Goal: Check status: Check status

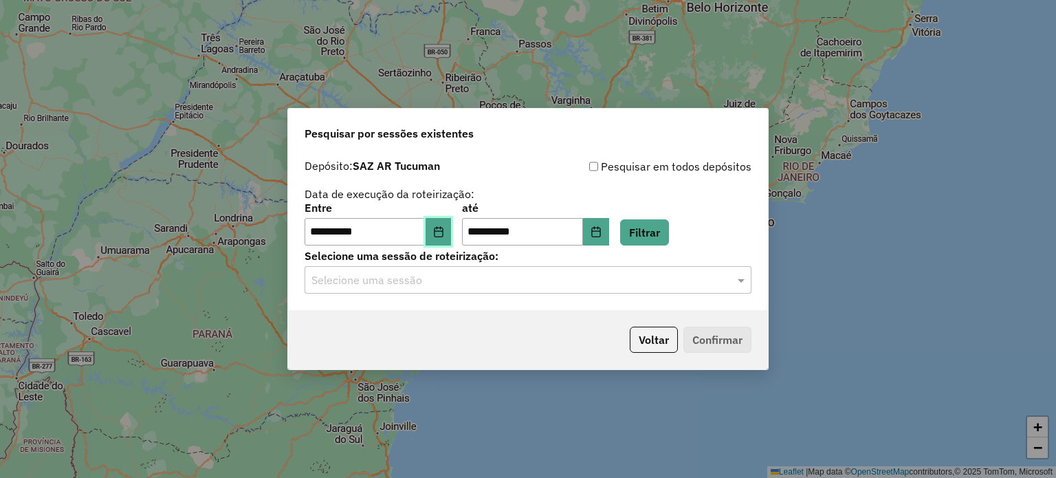
click at [444, 226] on icon "Choose Date" at bounding box center [438, 231] width 11 height 11
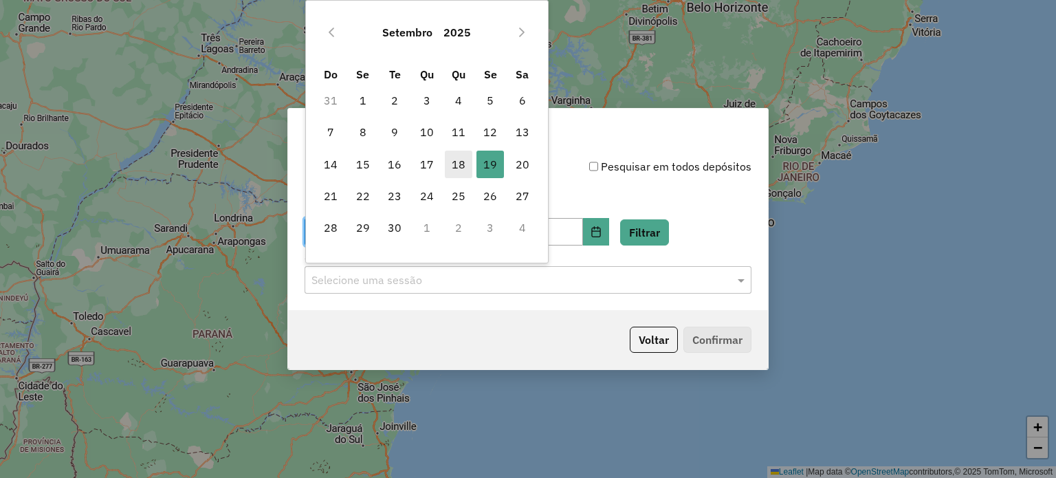
click at [457, 166] on span "18" at bounding box center [458, 164] width 27 height 27
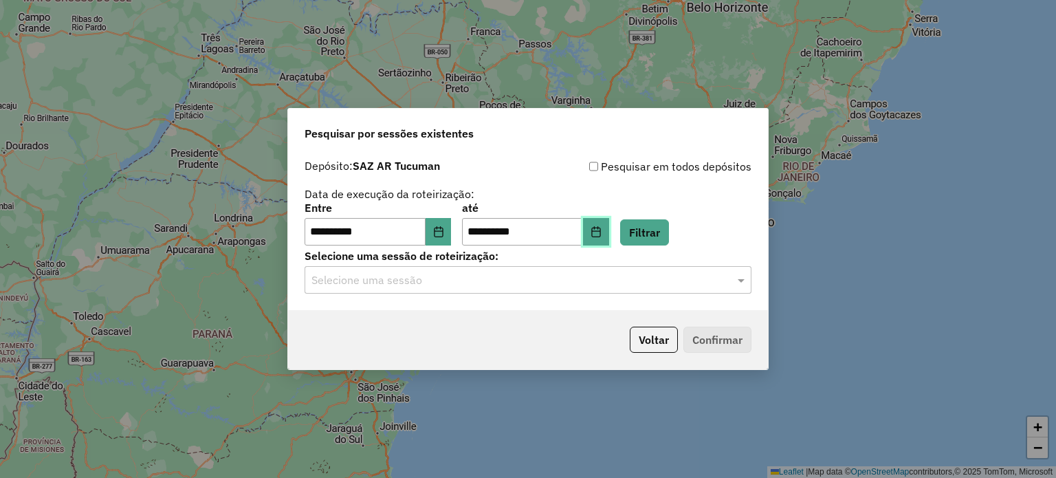
click at [602, 228] on icon "Choose Date" at bounding box center [596, 231] width 11 height 11
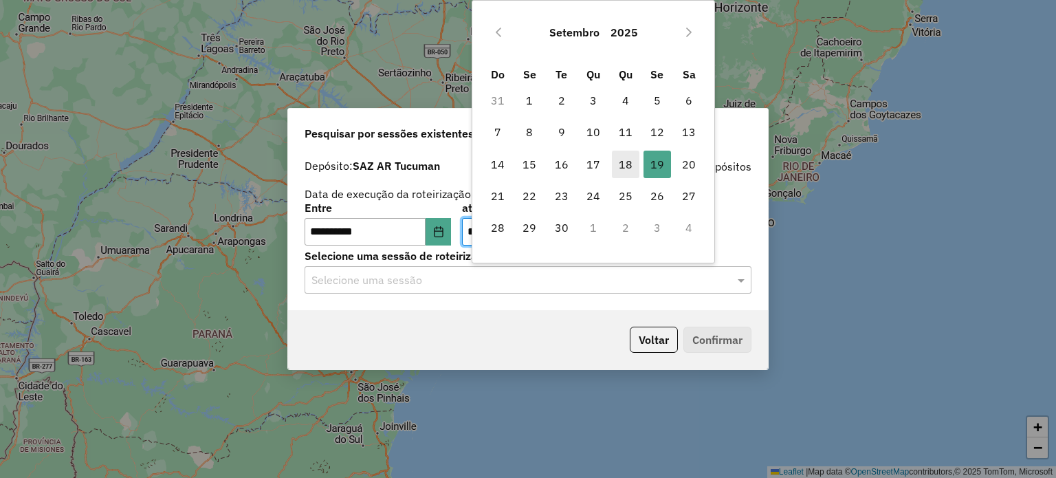
click at [621, 159] on span "18" at bounding box center [625, 164] width 27 height 27
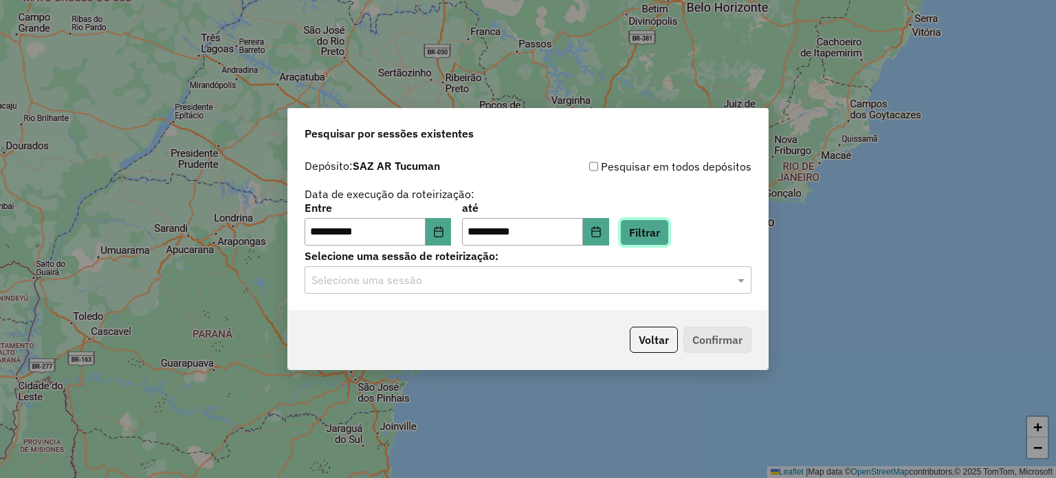
click at [667, 233] on button "Filtrar" at bounding box center [644, 232] width 49 height 26
click at [471, 285] on input "text" at bounding box center [514, 280] width 406 height 16
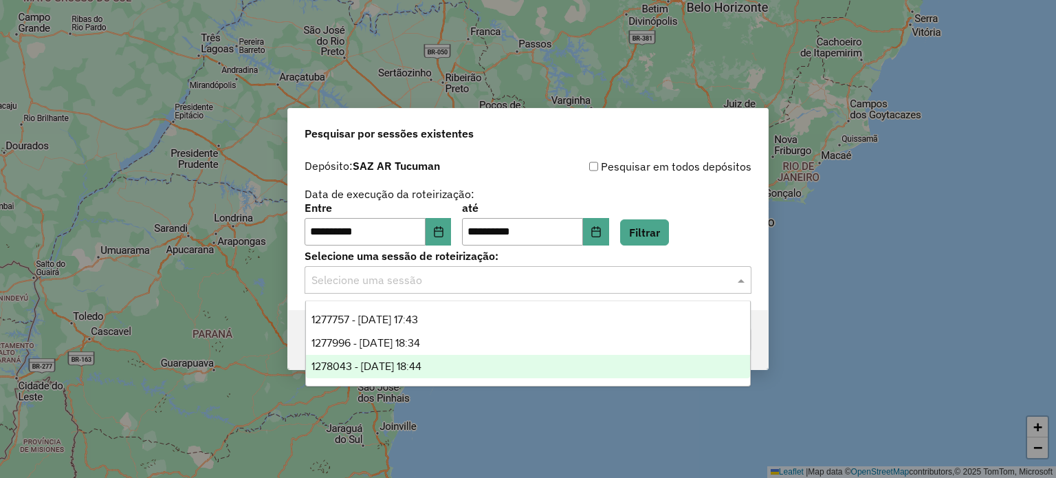
click at [454, 361] on div "1278043 - [DATE] 18:44" at bounding box center [528, 366] width 445 height 23
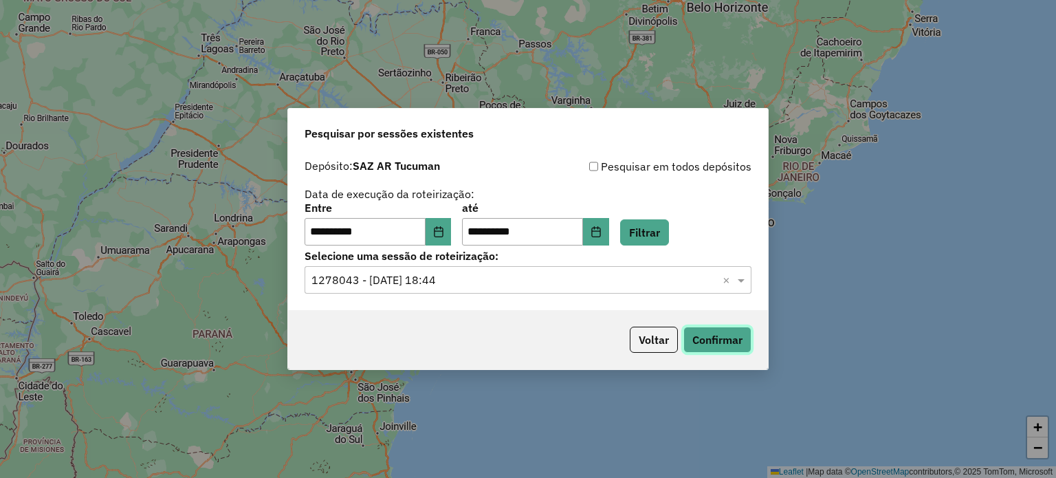
click at [720, 337] on button "Confirmar" at bounding box center [717, 340] width 68 height 26
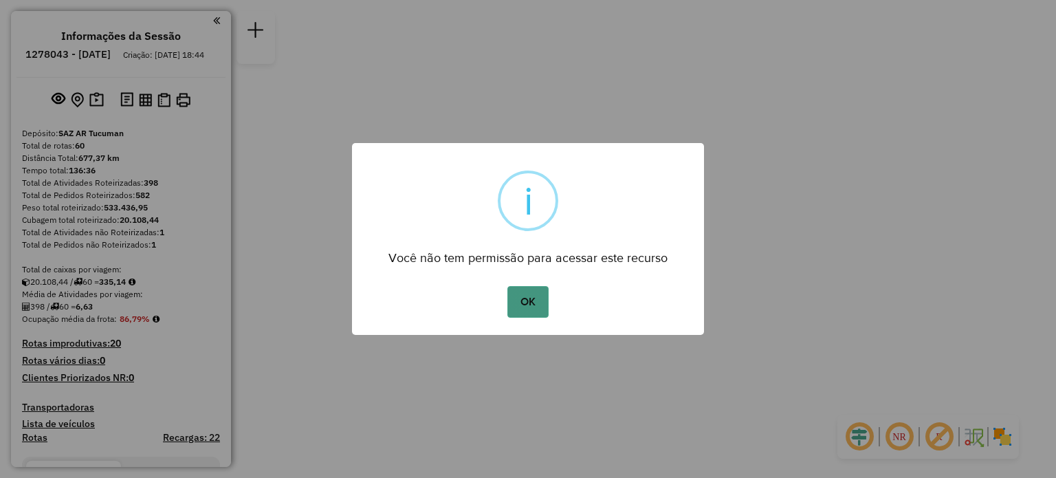
click at [528, 297] on button "OK" at bounding box center [527, 302] width 41 height 32
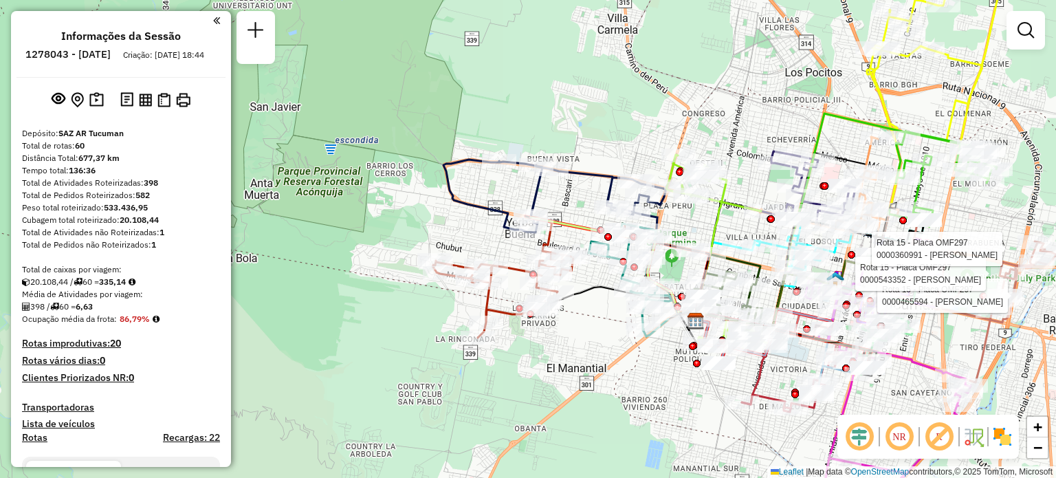
drag, startPoint x: 399, startPoint y: 334, endPoint x: 617, endPoint y: 360, distance: 219.4
click at [617, 360] on div "Rota 15 - Placa OMF297 0000465594 - Albornoz santino Rota 15 - Placa OMF297 000…" at bounding box center [528, 239] width 1056 height 478
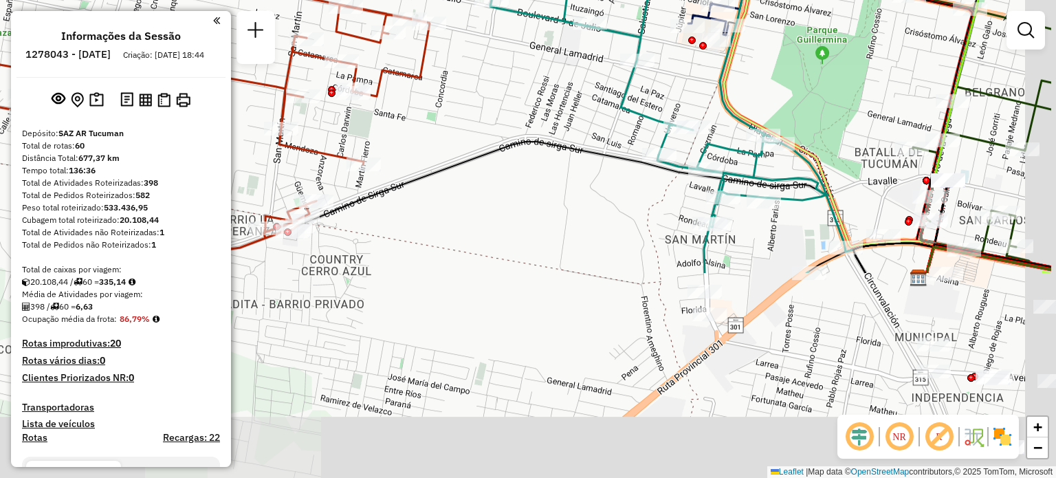
drag, startPoint x: 680, startPoint y: 333, endPoint x: 570, endPoint y: 81, distance: 275.2
click at [570, 81] on div "Rota 15 - Placa OMF297 0000465594 - Albornoz santino Rota 15 - Placa OMF297 000…" at bounding box center [528, 239] width 1056 height 478
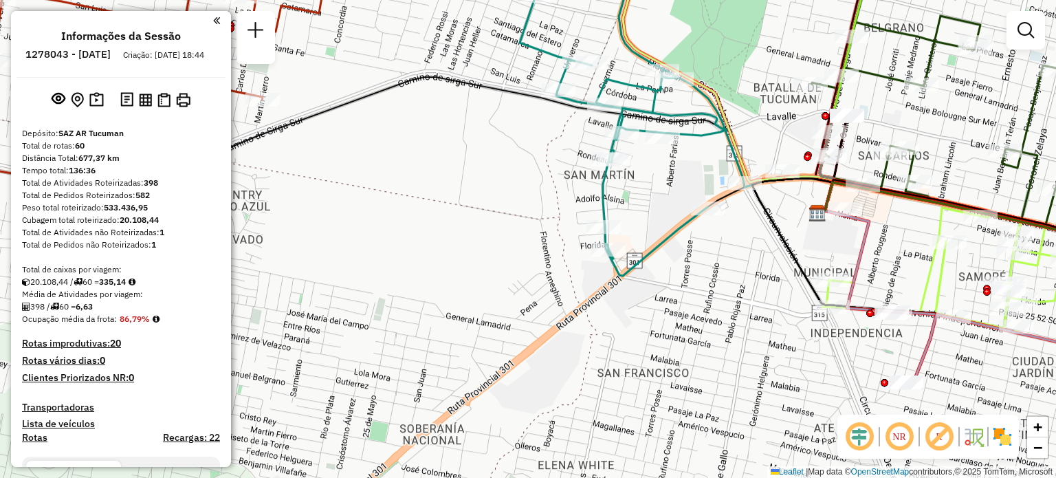
drag, startPoint x: 782, startPoint y: 313, endPoint x: 679, endPoint y: 249, distance: 120.7
click at [679, 249] on div "Rota 15 - Placa OMF297 0000465594 - Albornoz santino Rota 15 - Placa OMF297 000…" at bounding box center [528, 239] width 1056 height 478
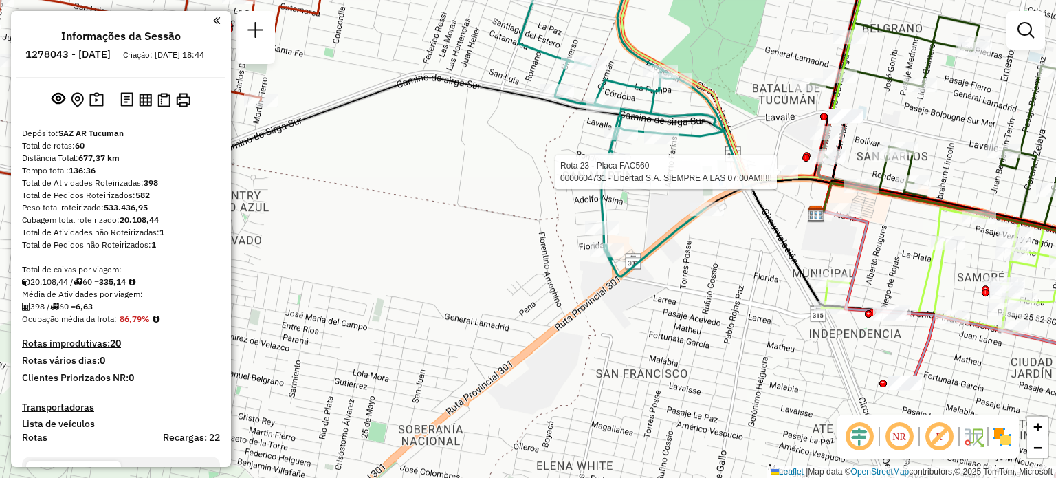
select select "**********"
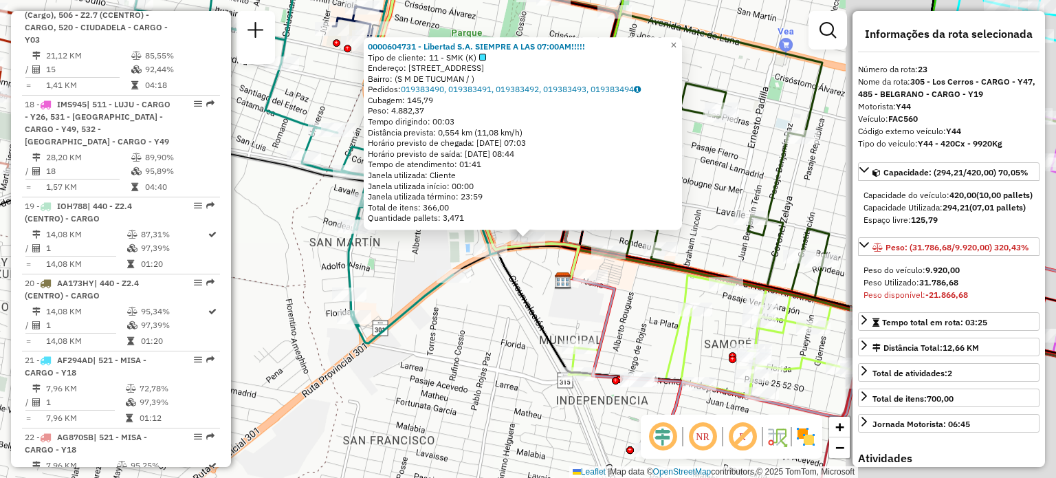
scroll to position [2513, 0]
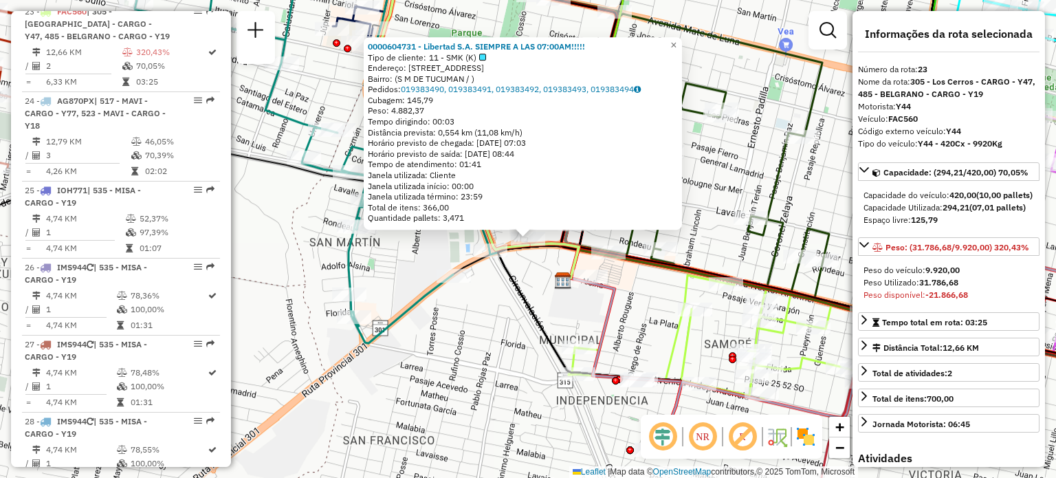
click at [519, 290] on icon at bounding box center [590, 349] width 184 height 208
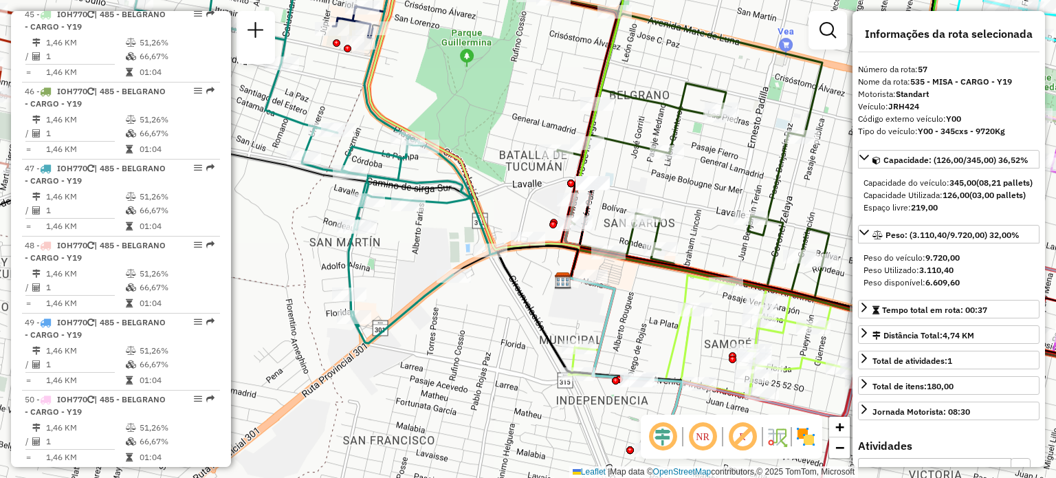
scroll to position [5152, 0]
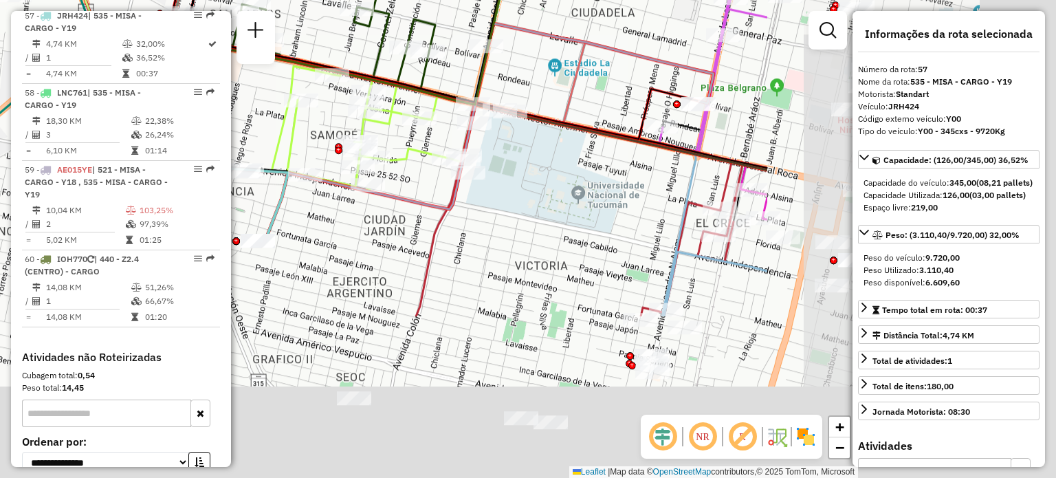
drag, startPoint x: 736, startPoint y: 315, endPoint x: 551, endPoint y: 211, distance: 212.7
click at [337, 104] on div "Janela de atendimento Grade de atendimento Capacidade Transportadoras Veículos …" at bounding box center [528, 239] width 1056 height 478
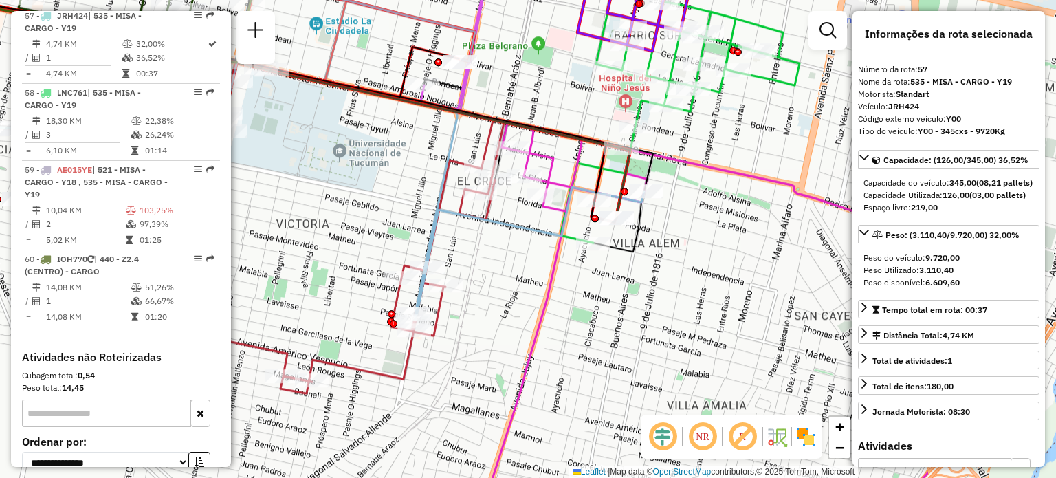
drag, startPoint x: 715, startPoint y: 263, endPoint x: 482, endPoint y: 223, distance: 236.4
click at [482, 223] on icon at bounding box center [439, 162] width 409 height 314
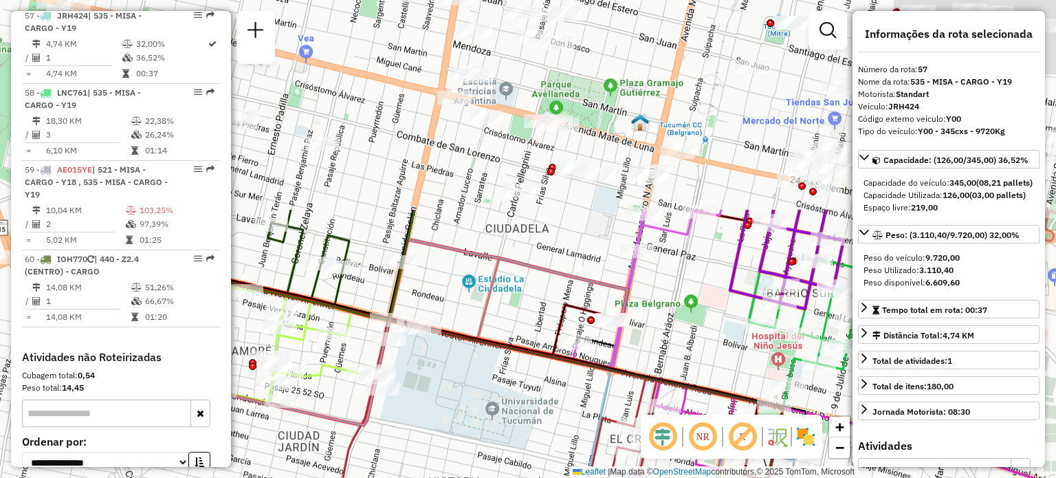
drag, startPoint x: 519, startPoint y: 133, endPoint x: 672, endPoint y: 391, distance: 299.6
click at [672, 391] on icon at bounding box center [434, 365] width 698 height 219
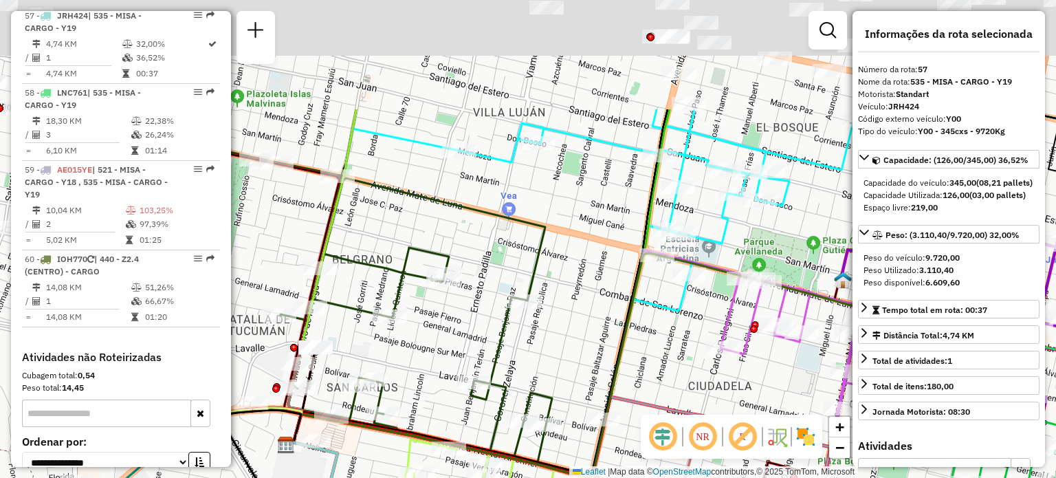
drag, startPoint x: 500, startPoint y: 192, endPoint x: 726, endPoint y: 382, distance: 294.2
click at [726, 382] on div "Rota 18 - Placa IMS945 0000472684 - Martrin [PERSON_NAME] 17 - Placa IMS942 000…" at bounding box center [528, 239] width 1056 height 478
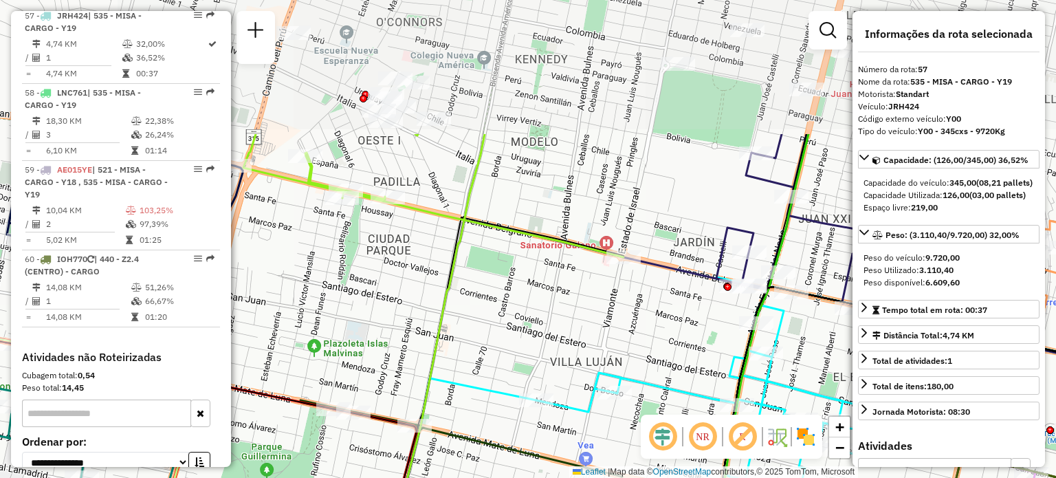
drag, startPoint x: 581, startPoint y: 153, endPoint x: 659, endPoint y: 335, distance: 198.0
click at [659, 335] on div "Rota 18 - Placa IMS945 0000472684 - Martrin [PERSON_NAME] 17 - Placa IMS942 000…" at bounding box center [528, 239] width 1056 height 478
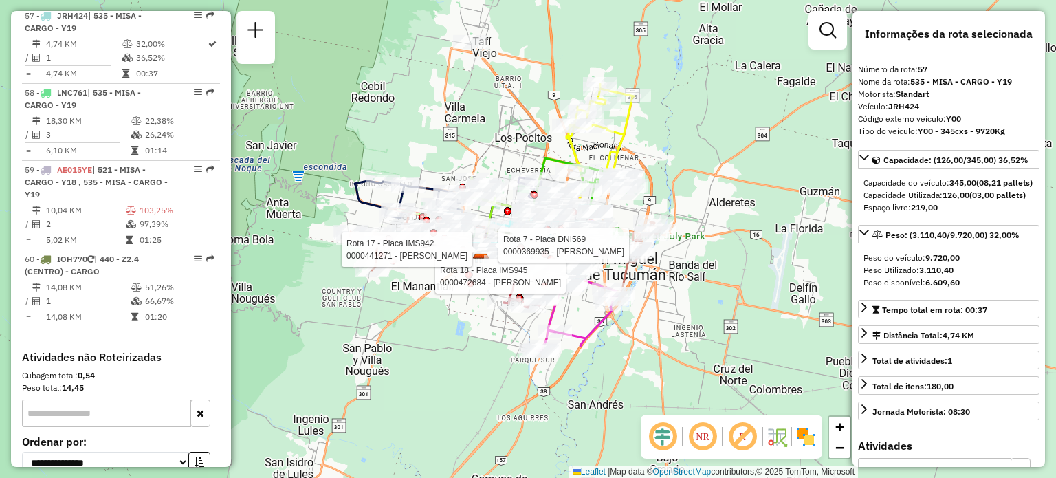
click at [744, 193] on div "Rota 18 - Placa IMS945 0000472684 - Martrin [PERSON_NAME] 17 - Placa IMS942 000…" at bounding box center [528, 239] width 1056 height 478
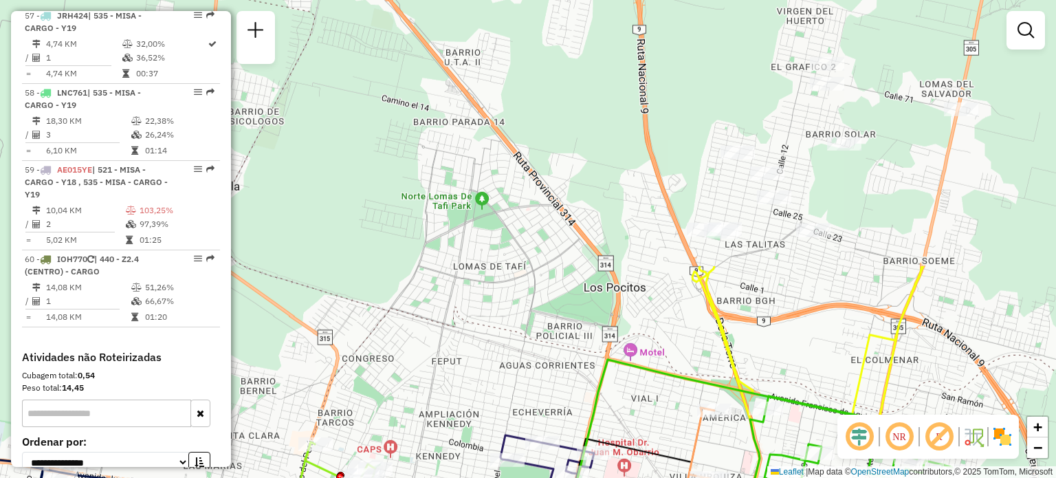
drag, startPoint x: 651, startPoint y: 153, endPoint x: 451, endPoint y: 441, distance: 350.7
click at [462, 466] on div "Rota 12 - Placa AA199UA 0000526710 - Puig [PERSON_NAME] de atendimento Grade de…" at bounding box center [528, 239] width 1056 height 478
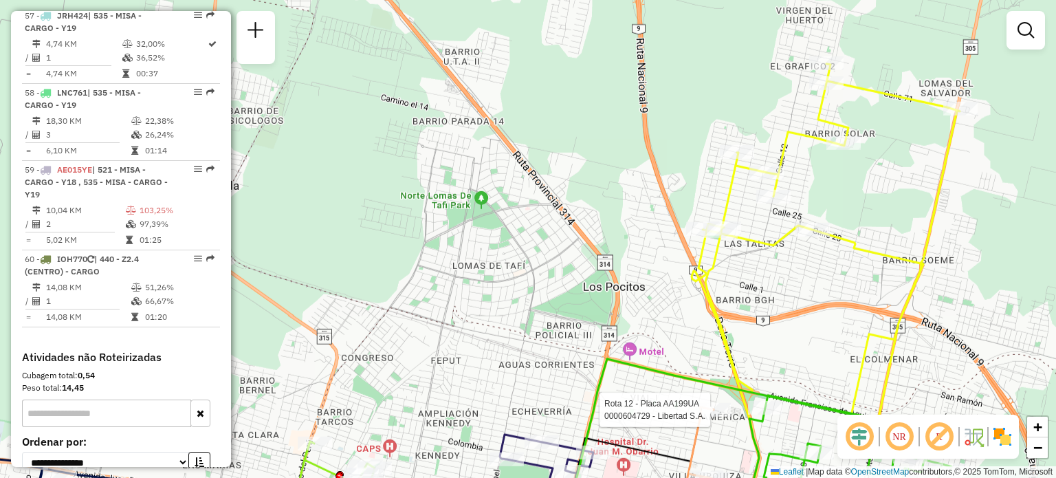
select select "**********"
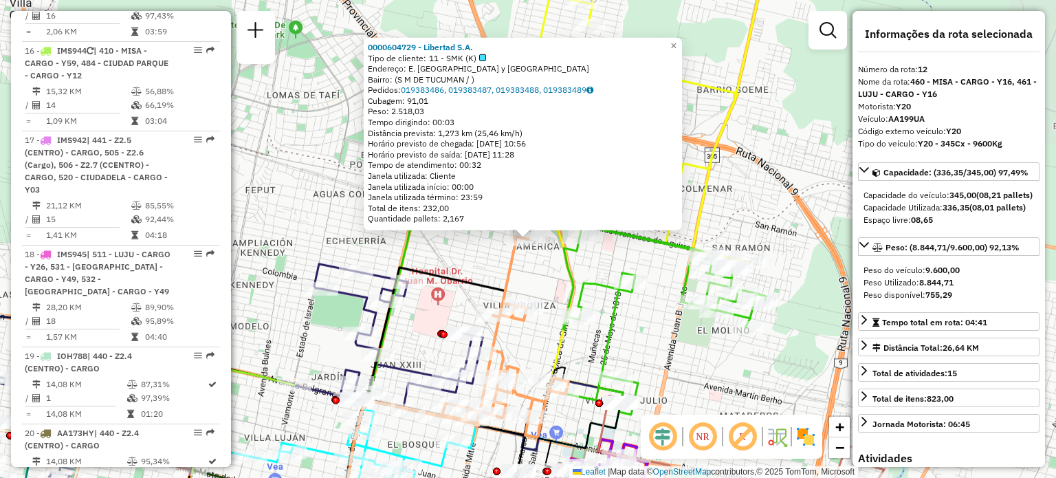
scroll to position [1495, 0]
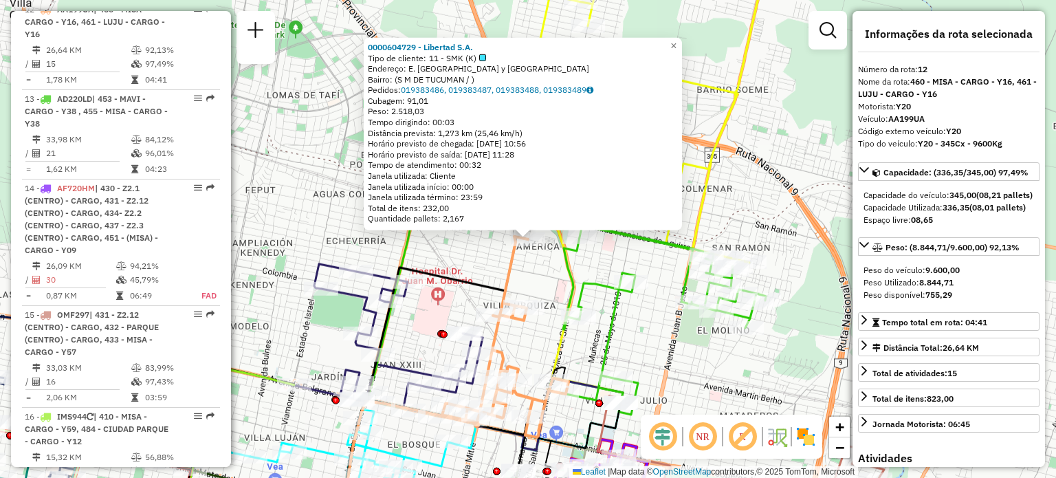
click at [553, 267] on div "0000604729 - Libertad S.A. Tipo de cliente: 11 - SMK (K) Endereço: E. [PERSON_N…" at bounding box center [528, 239] width 1056 height 478
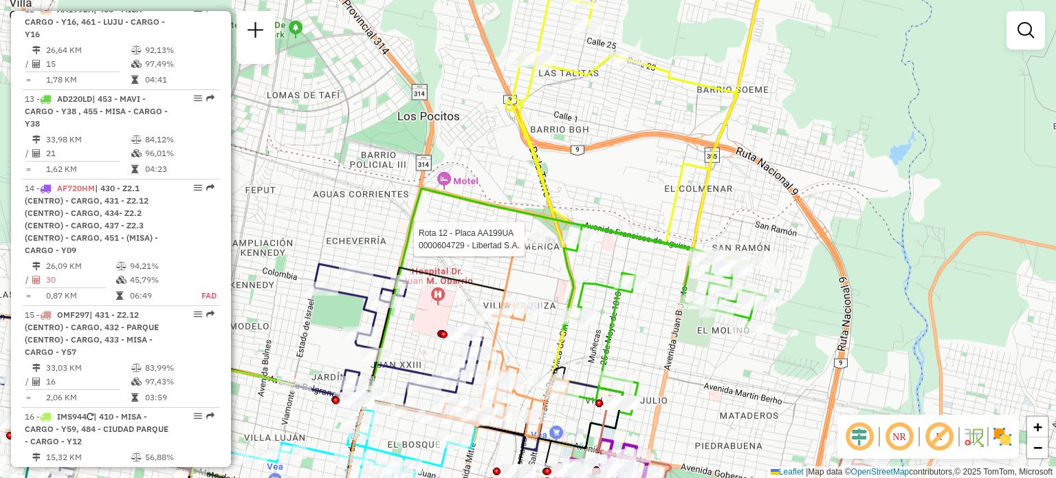
select select "**********"
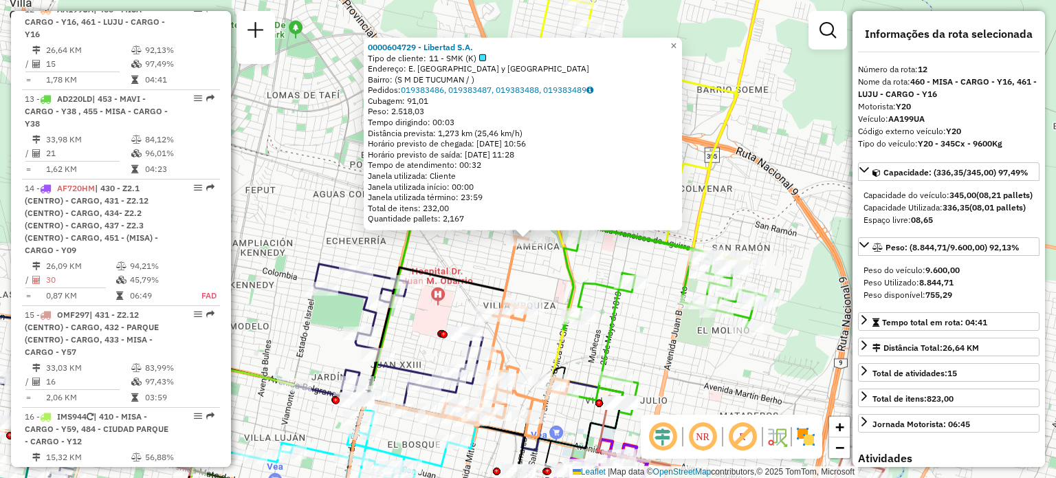
click at [758, 206] on div "0000604729 - Libertad S.A. Tipo de cliente: 11 - SMK (K) Endereço: E. [PERSON_N…" at bounding box center [528, 239] width 1056 height 478
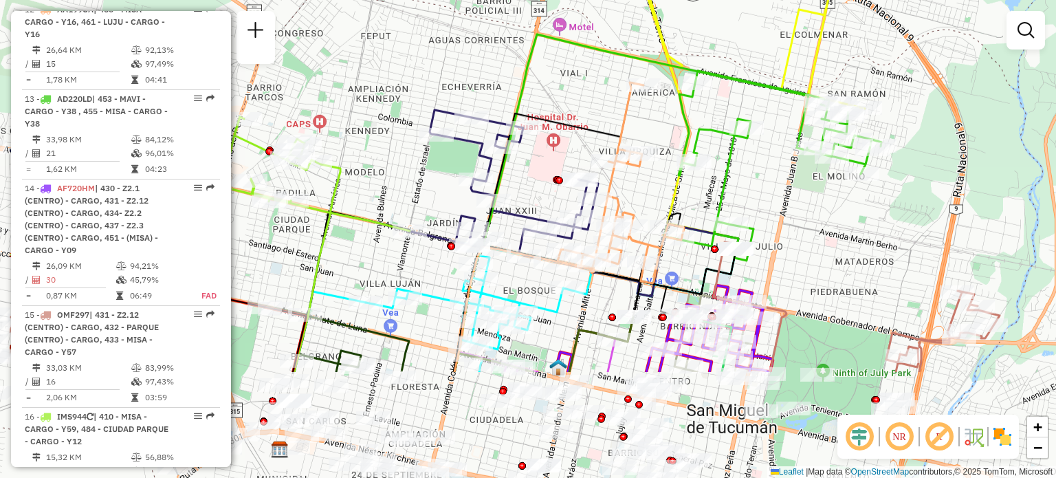
drag, startPoint x: 544, startPoint y: 346, endPoint x: 663, endPoint y: 192, distance: 194.7
click at [661, 192] on div "Janela de atendimento Grade de atendimento Capacidade Transportadoras Veículos …" at bounding box center [528, 239] width 1056 height 478
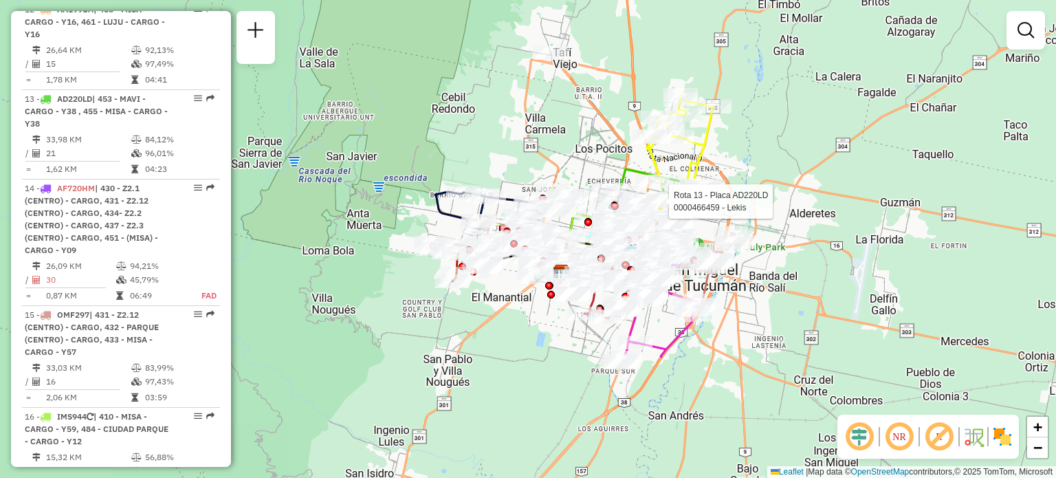
drag, startPoint x: 629, startPoint y: 317, endPoint x: 812, endPoint y: 280, distance: 186.6
click at [812, 280] on div "Rota 13 - Placa AD220LD 0000466459 - Lekis Janela de atendimento Grade de atend…" at bounding box center [528, 239] width 1056 height 478
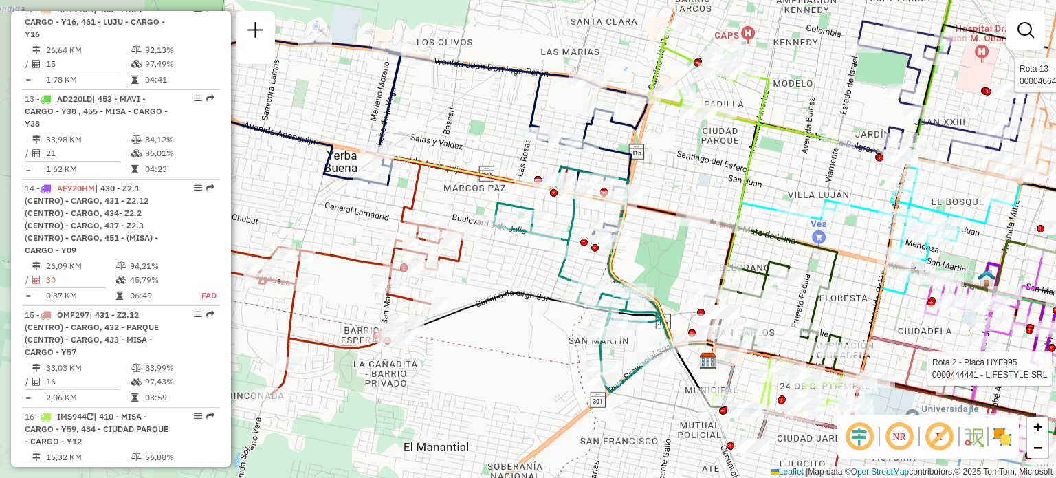
drag, startPoint x: 514, startPoint y: 168, endPoint x: 718, endPoint y: 195, distance: 205.2
click at [718, 195] on div "Rota 13 - Placa AD220LD 0000466459 - Lekis Rota 2 - Placa HYF995 0000444441 - L…" at bounding box center [528, 239] width 1056 height 478
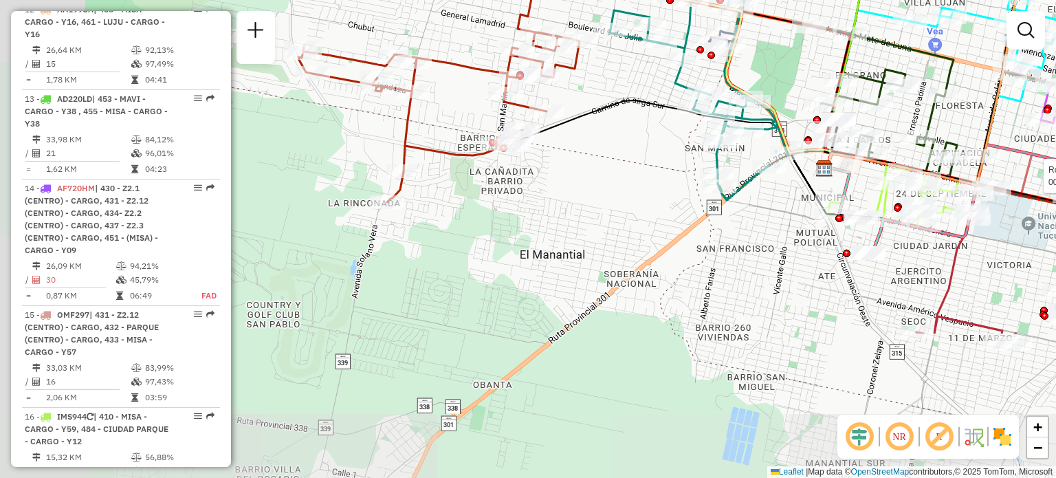
drag, startPoint x: 478, startPoint y: 365, endPoint x: 594, endPoint y: 173, distance: 224.8
click at [594, 173] on div "Rota 13 - Placa AD220LD 0000466459 - Lekis Rota 2 - Placa HYF995 0000444441 - L…" at bounding box center [528, 239] width 1056 height 478
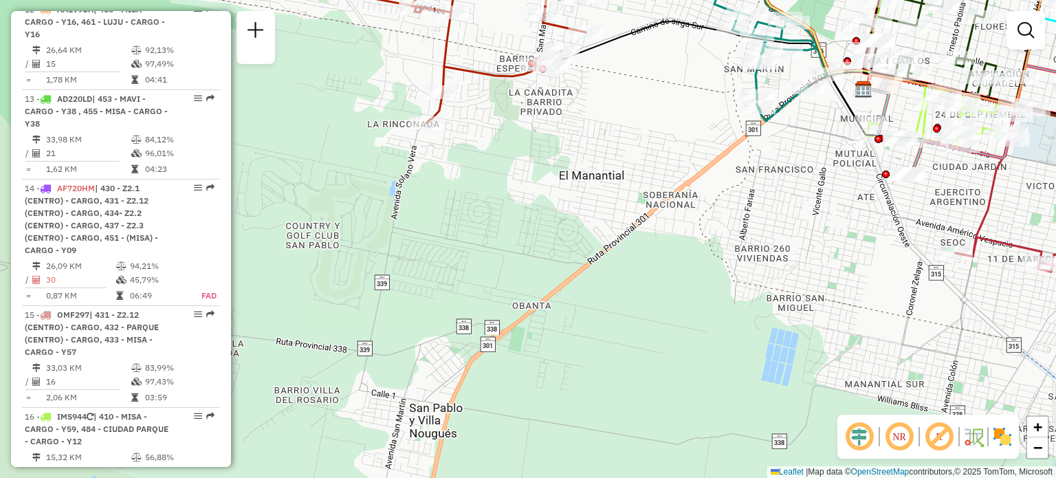
drag, startPoint x: 484, startPoint y: 265, endPoint x: 525, endPoint y: 181, distance: 93.2
click at [525, 181] on div "Rota 13 - Placa AD220LD 0000466459 - Lekis Rota 2 - Placa HYF995 0000444441 - L…" at bounding box center [528, 239] width 1056 height 478
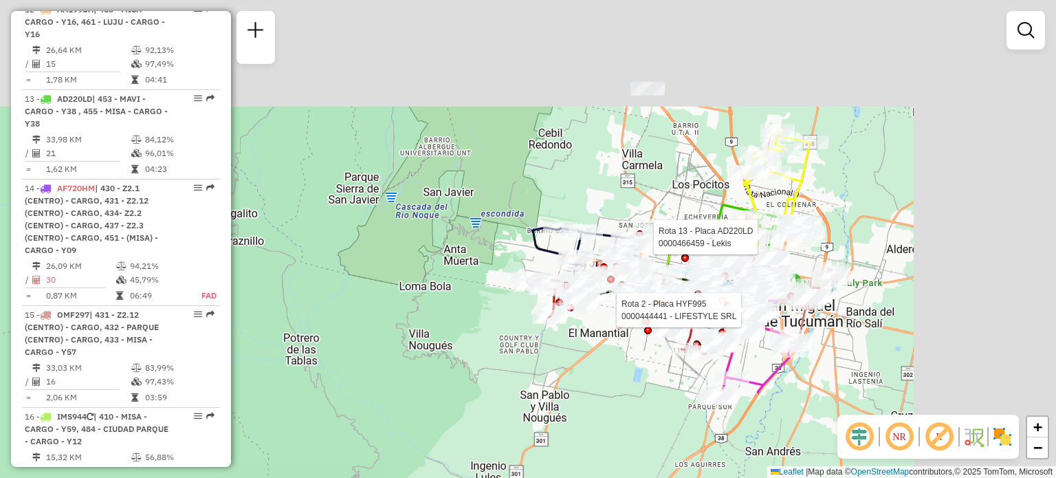
drag, startPoint x: 740, startPoint y: 250, endPoint x: 563, endPoint y: 388, distance: 224.4
click at [563, 388] on div "Rota 13 - Placa AD220LD 0000466459 - Lekis Rota 2 - Placa HYF995 0000444441 - L…" at bounding box center [528, 239] width 1056 height 478
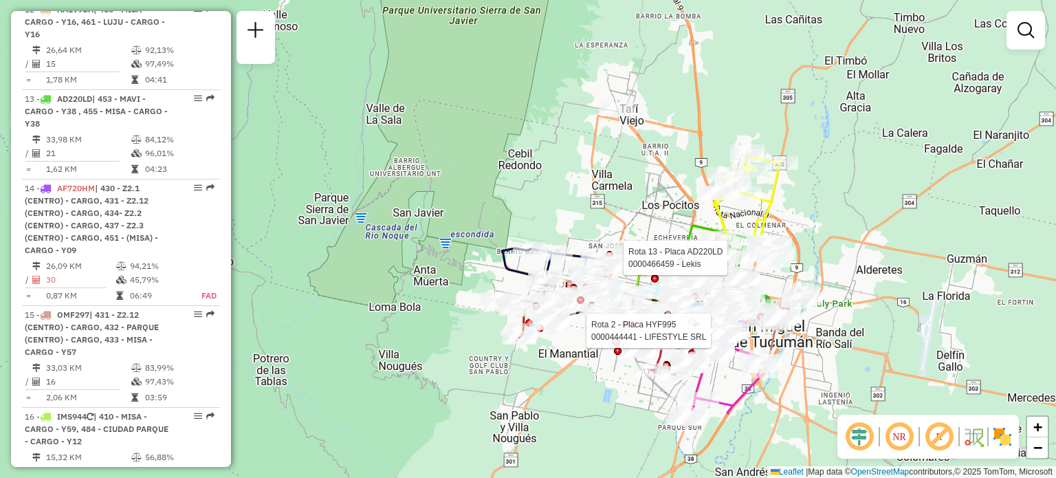
click at [853, 290] on div "Rota 13 - Placa AD220LD 0000466459 - Lekis Rota 2 - Placa HYF995 0000444441 - L…" at bounding box center [528, 239] width 1056 height 478
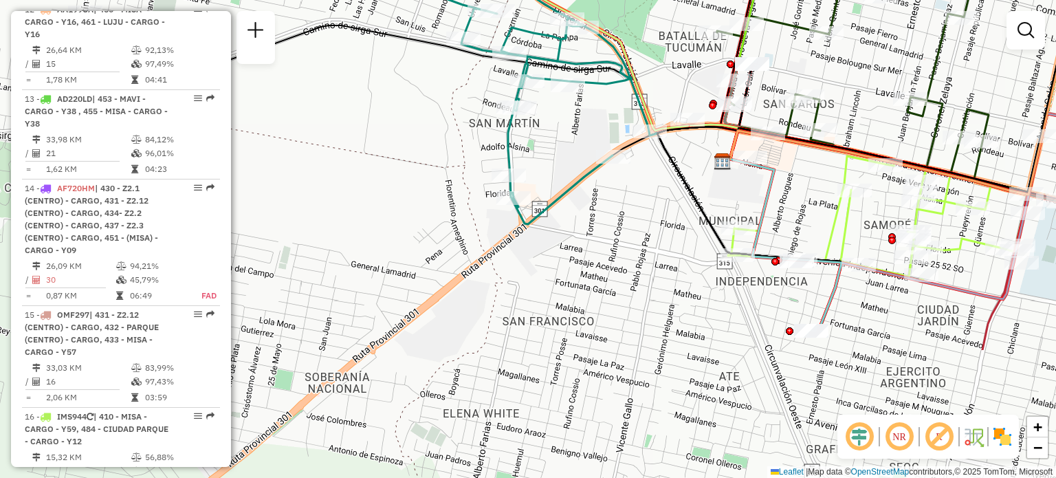
drag, startPoint x: 580, startPoint y: 351, endPoint x: 854, endPoint y: 176, distance: 325.2
click at [854, 176] on div "Janela de atendimento Grade de atendimento Capacidade Transportadoras Veículos …" at bounding box center [528, 239] width 1056 height 478
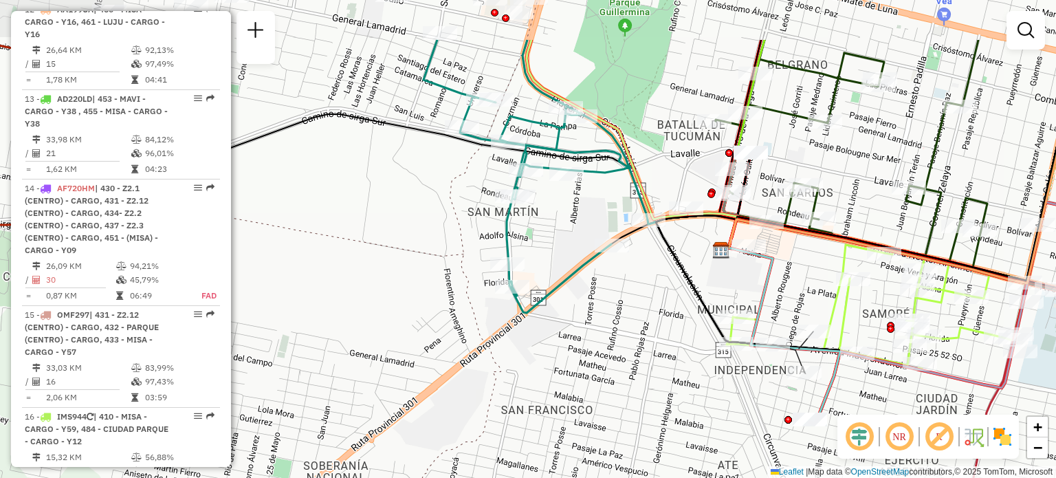
drag, startPoint x: 672, startPoint y: 217, endPoint x: 671, endPoint y: 304, distance: 87.3
click at [671, 304] on div "Janela de atendimento Grade de atendimento Capacidade Transportadoras Veículos …" at bounding box center [528, 239] width 1056 height 478
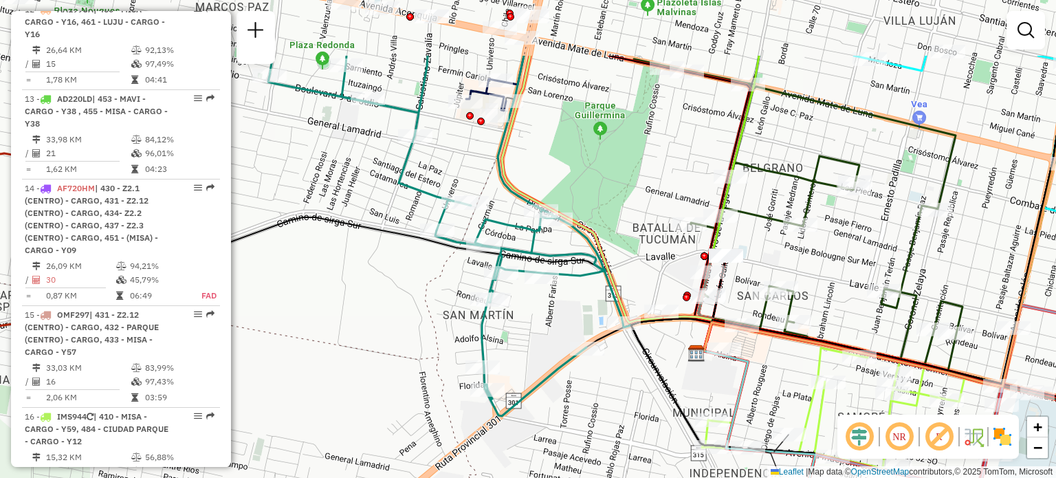
drag, startPoint x: 698, startPoint y: 228, endPoint x: 673, endPoint y: 331, distance: 106.0
click at [673, 331] on div "Janela de atendimento Grade de atendimento Capacidade Transportadoras Veículos …" at bounding box center [528, 239] width 1056 height 478
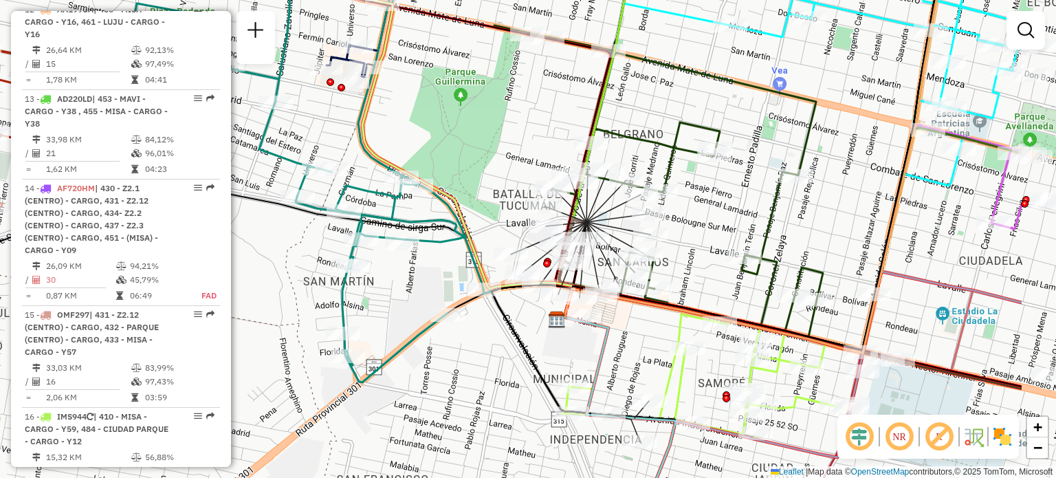
drag, startPoint x: 974, startPoint y: 335, endPoint x: 835, endPoint y: 301, distance: 143.6
click at [835, 301] on div "Rota 7 - Placa DNI569 0000705771 - Morales [PERSON_NAME] de atendimento Grade d…" at bounding box center [528, 239] width 1056 height 478
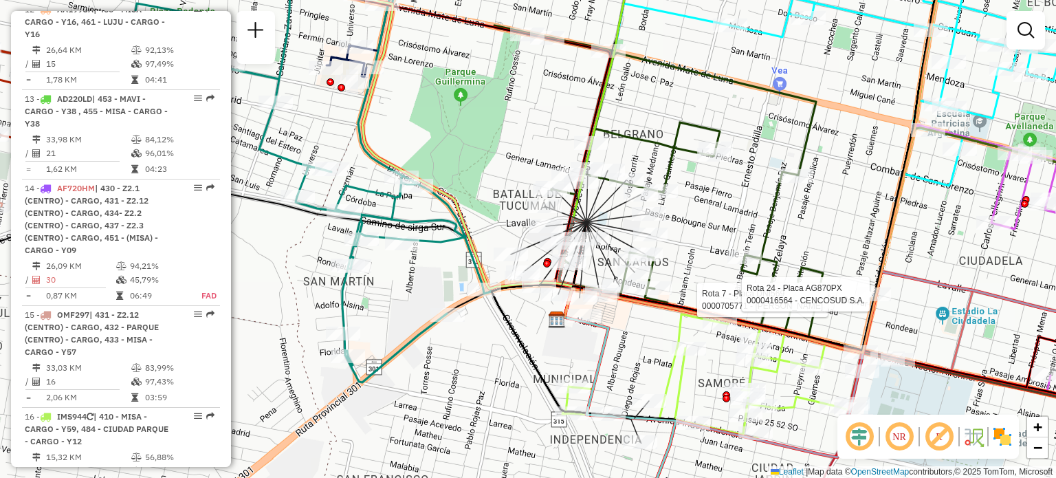
select select "**********"
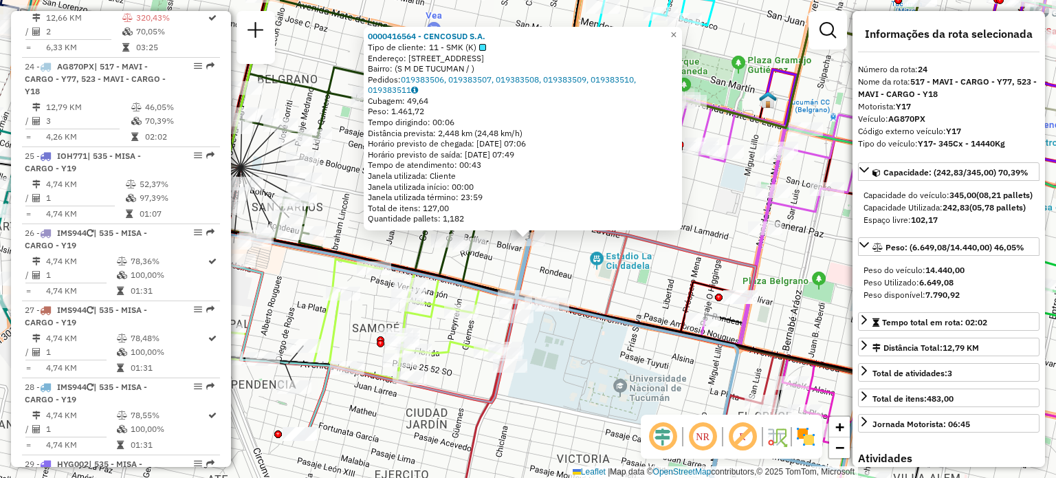
scroll to position [2603, 0]
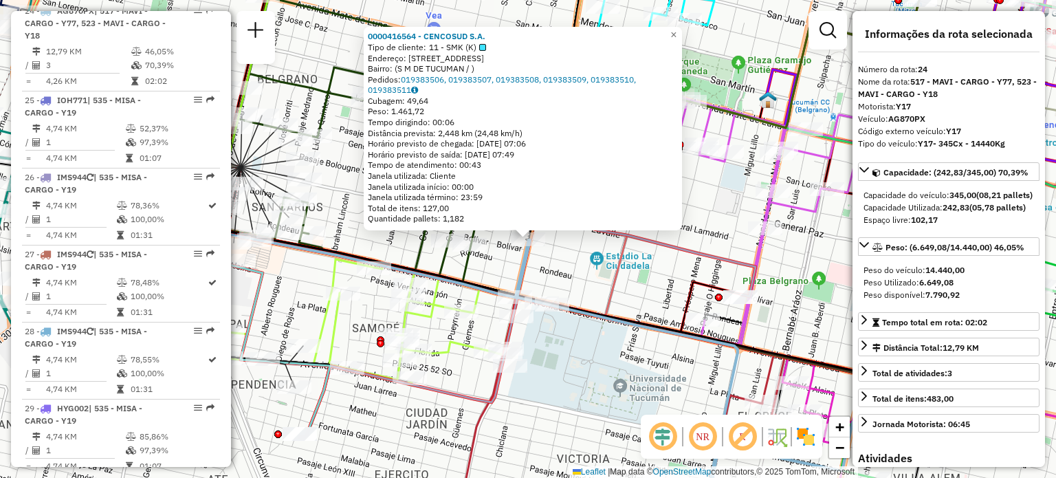
click at [597, 307] on icon at bounding box center [720, 383] width 409 height 286
click at [588, 289] on div "0000416564 - CENCOSUD S.A. Tipo de cliente: 11 - SMK (K) Endereço: AV COLON 651…" at bounding box center [528, 239] width 1056 height 478
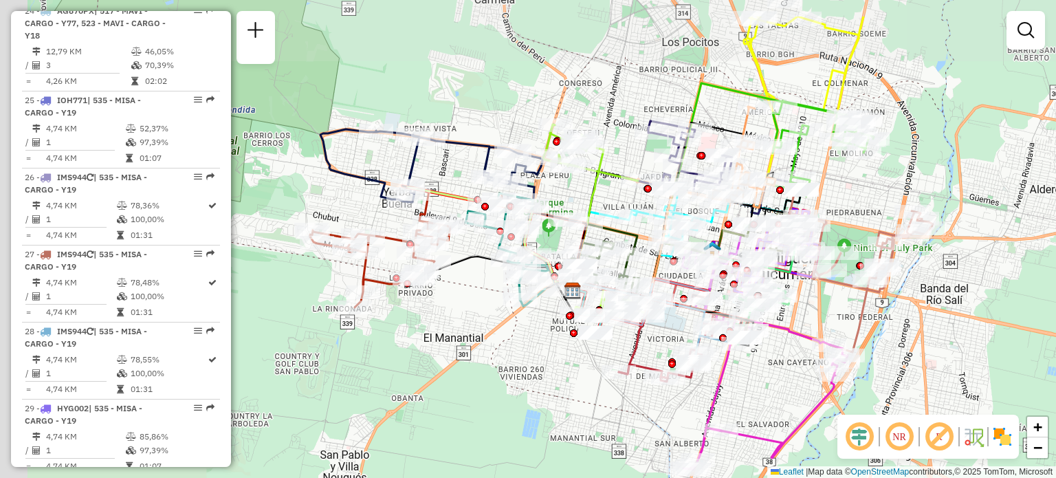
drag, startPoint x: 544, startPoint y: 162, endPoint x: 632, endPoint y: 234, distance: 113.3
click at [632, 224] on div at bounding box center [616, 217] width 34 height 14
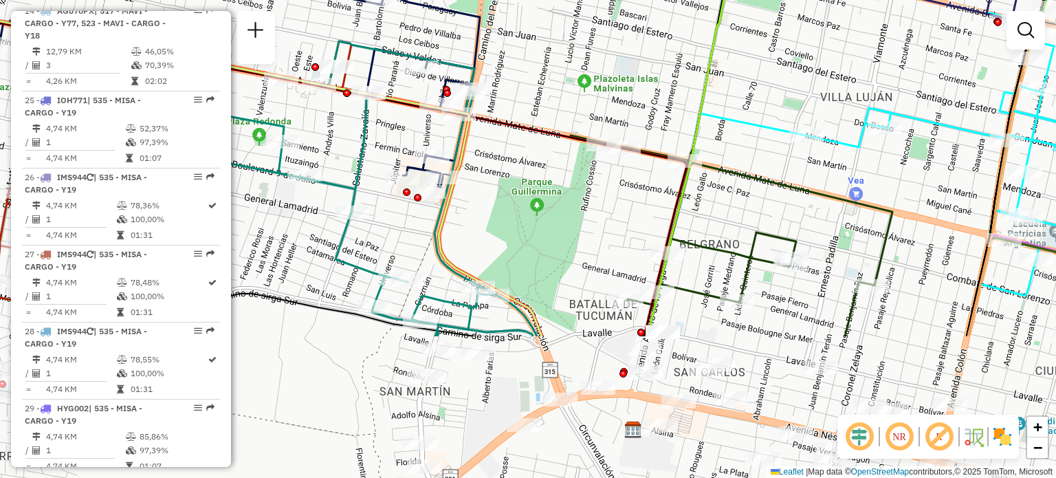
drag, startPoint x: 582, startPoint y: 351, endPoint x: 528, endPoint y: 162, distance: 197.4
click at [528, 162] on div "Janela de atendimento Grade de atendimento Capacidade Transportadoras Veículos …" at bounding box center [528, 239] width 1056 height 478
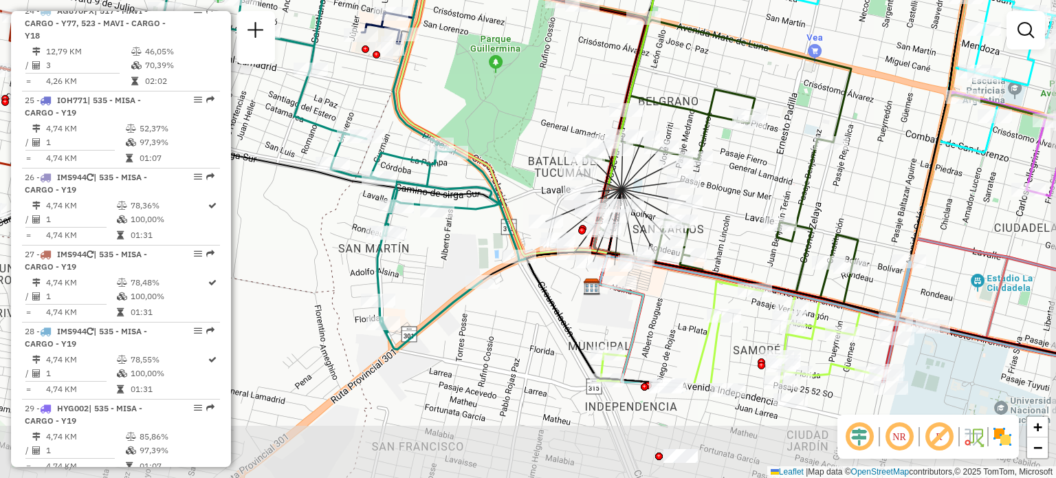
drag, startPoint x: 787, startPoint y: 343, endPoint x: 746, endPoint y: 200, distance: 148.8
click at [746, 200] on div "Janela de atendimento Grade de atendimento Capacidade Transportadoras Veículos …" at bounding box center [528, 239] width 1056 height 478
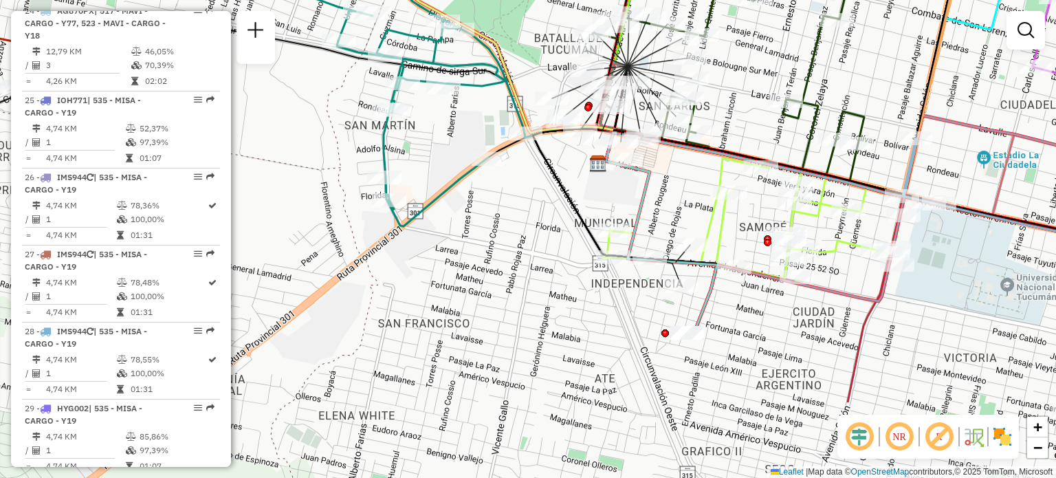
drag, startPoint x: 608, startPoint y: 415, endPoint x: 613, endPoint y: 280, distance: 134.9
click at [613, 280] on div "Janela de atendimento Grade de atendimento Capacidade Transportadoras Veículos …" at bounding box center [528, 239] width 1056 height 478
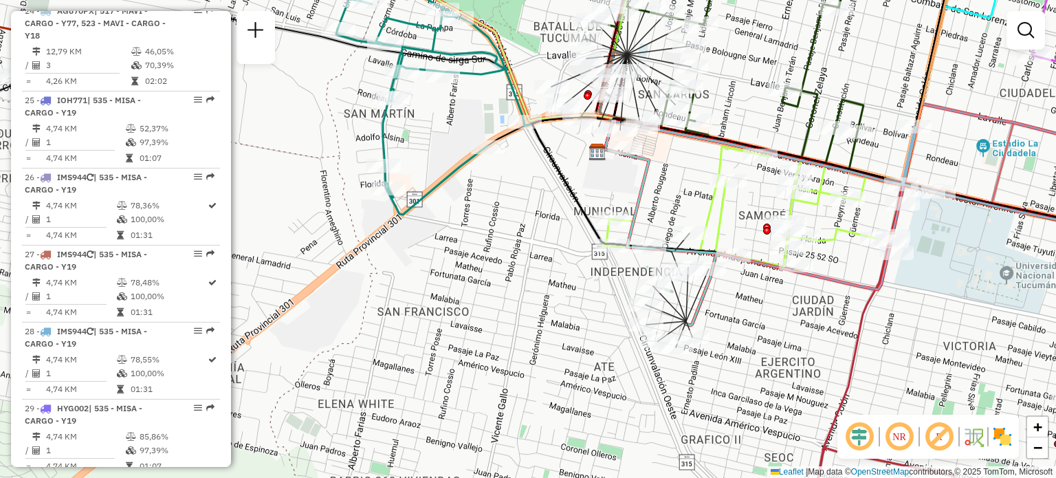
click at [786, 322] on div "Janela de atendimento Grade de atendimento Capacidade Transportadoras Veículos …" at bounding box center [528, 239] width 1056 height 478
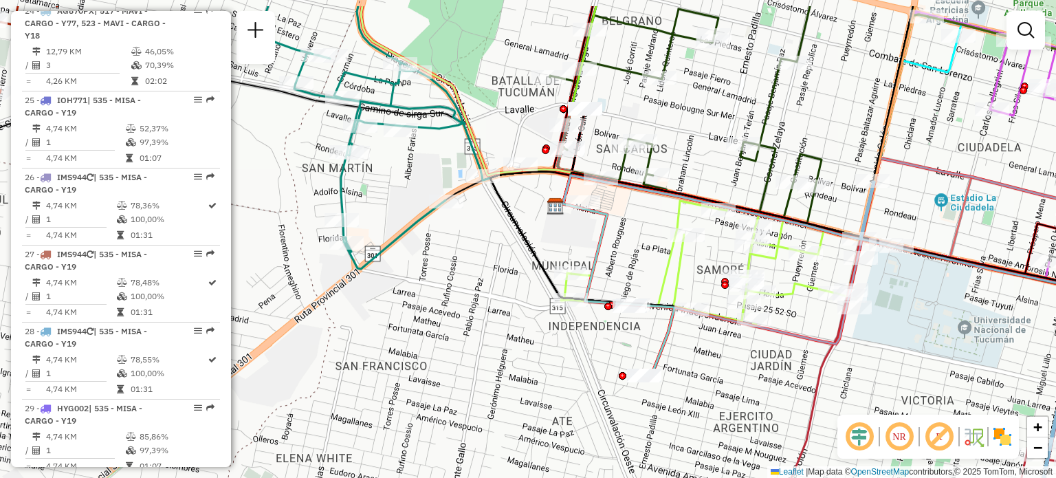
drag, startPoint x: 696, startPoint y: 224, endPoint x: 657, endPoint y: 278, distance: 66.6
click at [657, 278] on icon at bounding box center [736, 272] width 350 height 143
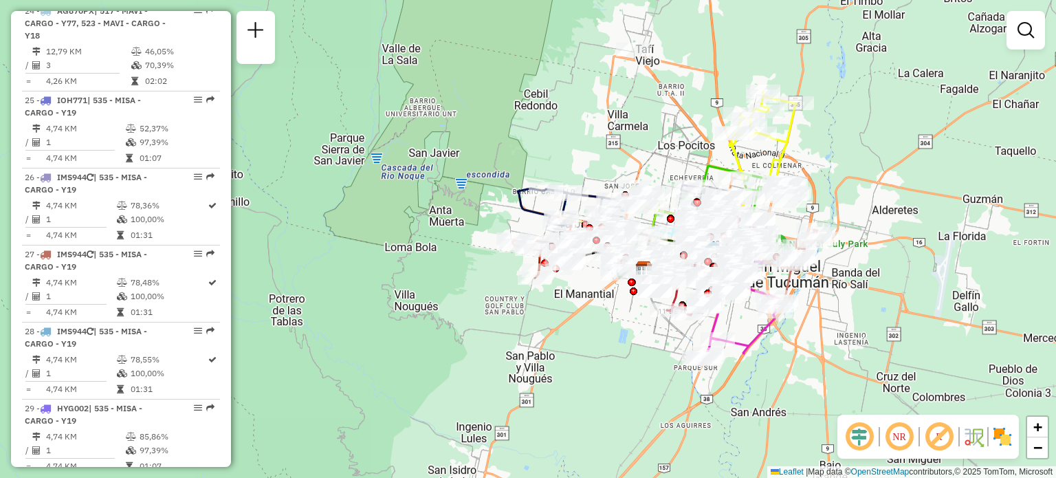
click at [629, 32] on div "Janela de atendimento Grade de atendimento Capacidade Transportadoras Veículos …" at bounding box center [528, 239] width 1056 height 478
drag, startPoint x: 629, startPoint y: 32, endPoint x: 599, endPoint y: 0, distance: 43.8
click at [602, 3] on div "Janela de atendimento Grade de atendimento Capacidade Transportadoras Veículos …" at bounding box center [528, 239] width 1056 height 478
